Goal: Find specific page/section: Find specific page/section

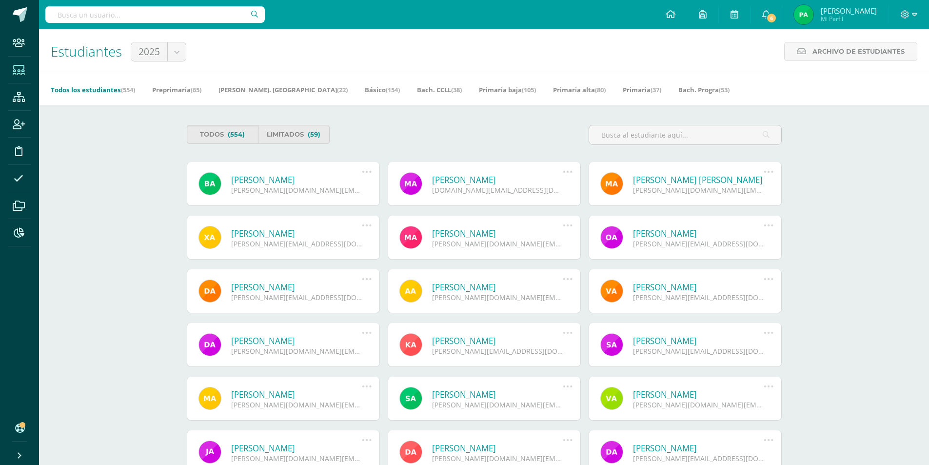
click at [454, 16] on div "Configuración Cerrar sesión [PERSON_NAME] Mi Perfil 6 6 Avisos 54 avisos sin le…" at bounding box center [484, 14] width 890 height 29
click at [673, 136] on input "text" at bounding box center [685, 134] width 192 height 19
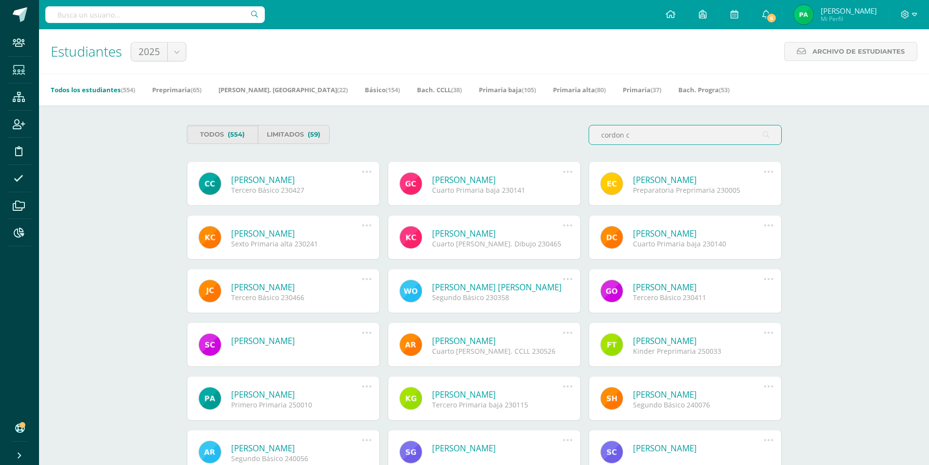
drag, startPoint x: 651, startPoint y: 132, endPoint x: 558, endPoint y: 119, distance: 93.0
click at [547, 132] on div "Todos (554) Limitados (59) cordon c" at bounding box center [484, 139] width 603 height 28
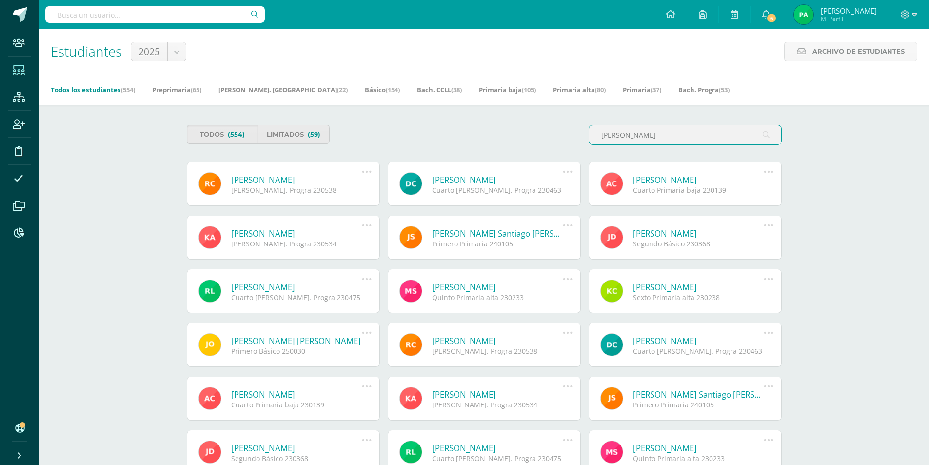
click at [656, 135] on input "[PERSON_NAME]" at bounding box center [685, 134] width 192 height 19
drag, startPoint x: 656, startPoint y: 135, endPoint x: 572, endPoint y: 136, distance: 84.4
click at [573, 136] on div "Todos (554) Limitados (59) [PERSON_NAME]" at bounding box center [484, 139] width 603 height 28
click at [648, 136] on input "[PERSON_NAME]" at bounding box center [685, 134] width 192 height 19
click at [650, 136] on input "[PERSON_NAME]" at bounding box center [685, 134] width 192 height 19
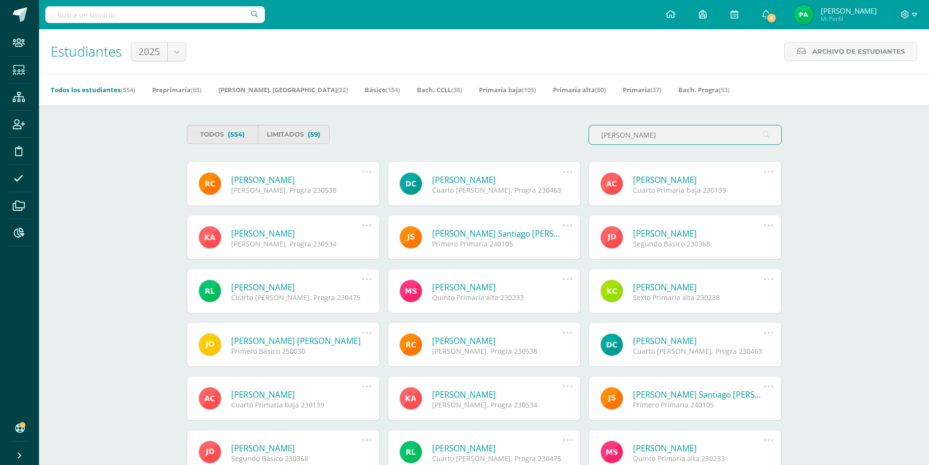
drag, startPoint x: 650, startPoint y: 136, endPoint x: 494, endPoint y: 126, distance: 155.9
click at [494, 131] on div "Todos (554) Limitados (59) [PERSON_NAME]" at bounding box center [484, 139] width 603 height 28
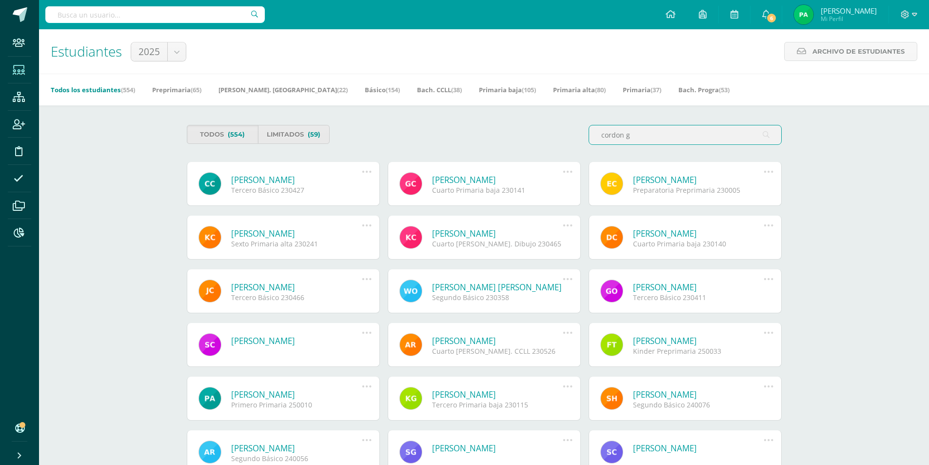
type input "cordon g"
